Goal: Find specific page/section

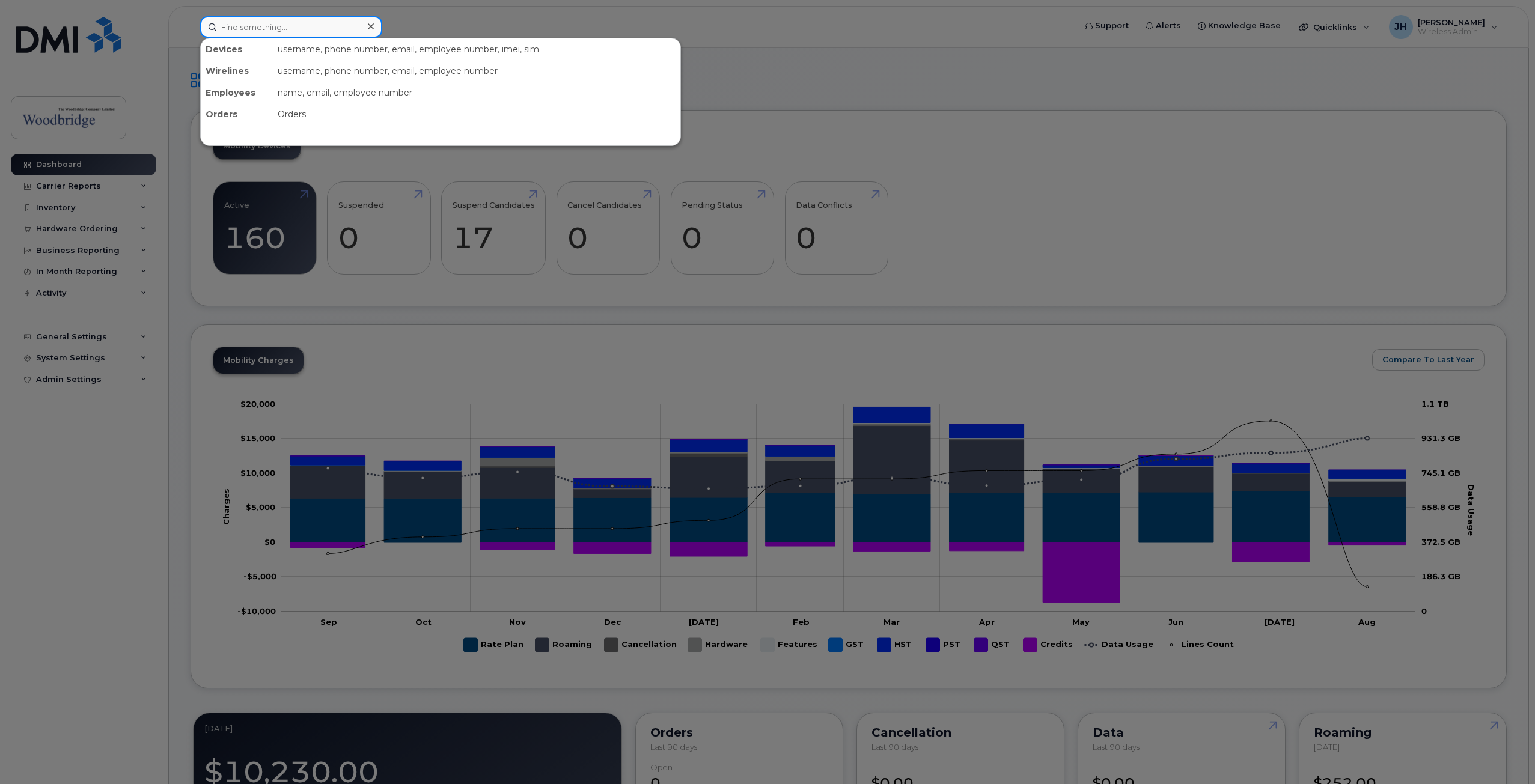
click at [240, 31] on input at bounding box center [291, 26] width 182 height 21
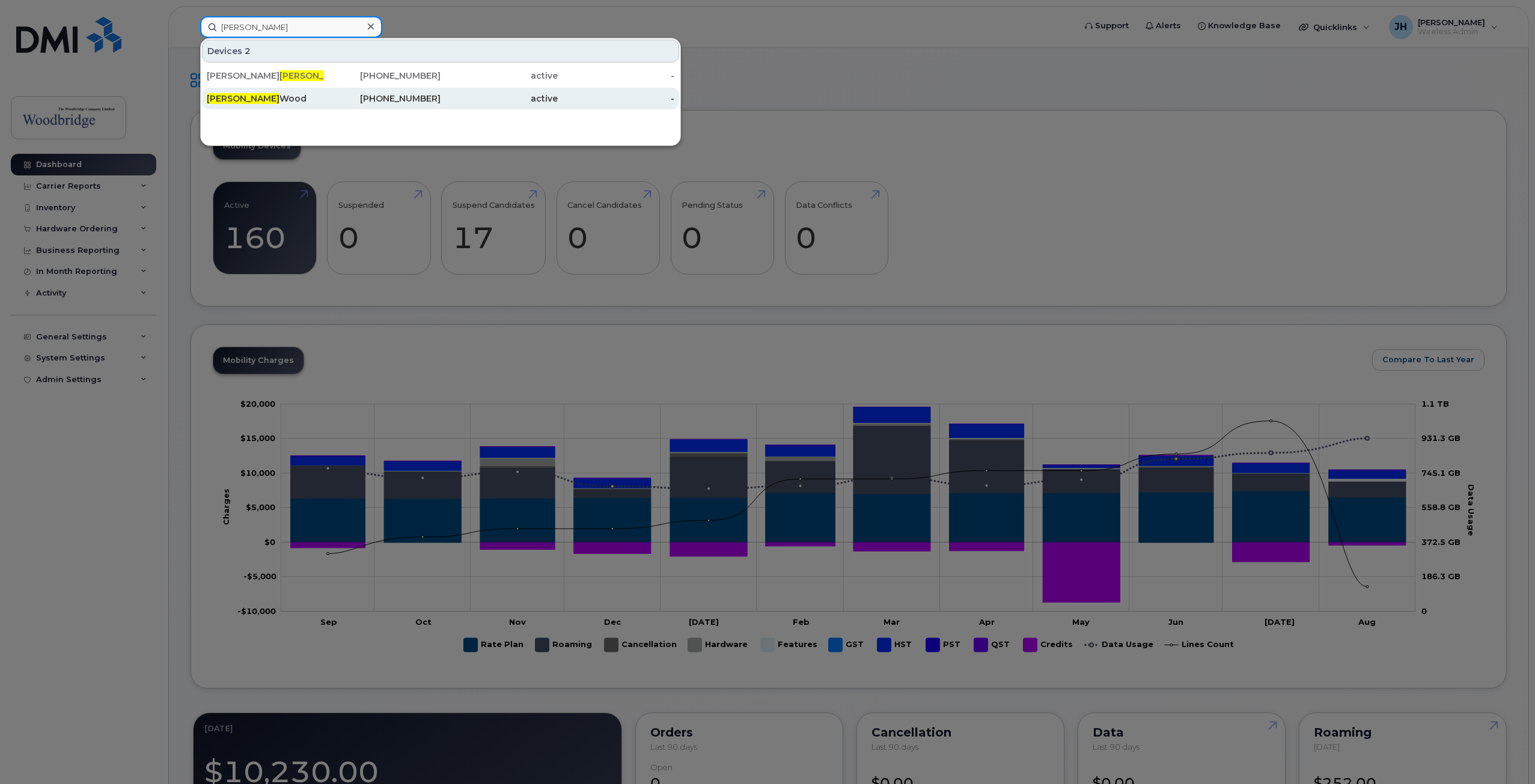
type input "ana"
click at [242, 98] on div "Ana Wood" at bounding box center [265, 98] width 117 height 12
